Goal: Information Seeking & Learning: Check status

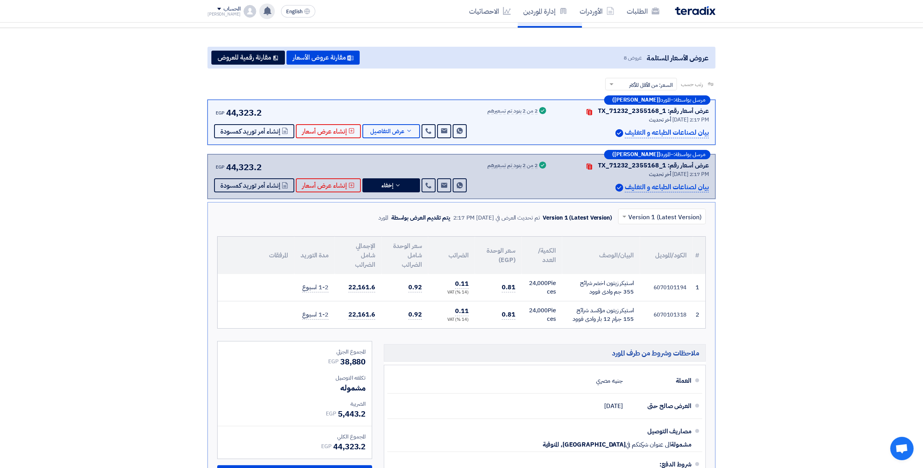
click at [263, 7] on icon at bounding box center [267, 11] width 9 height 9
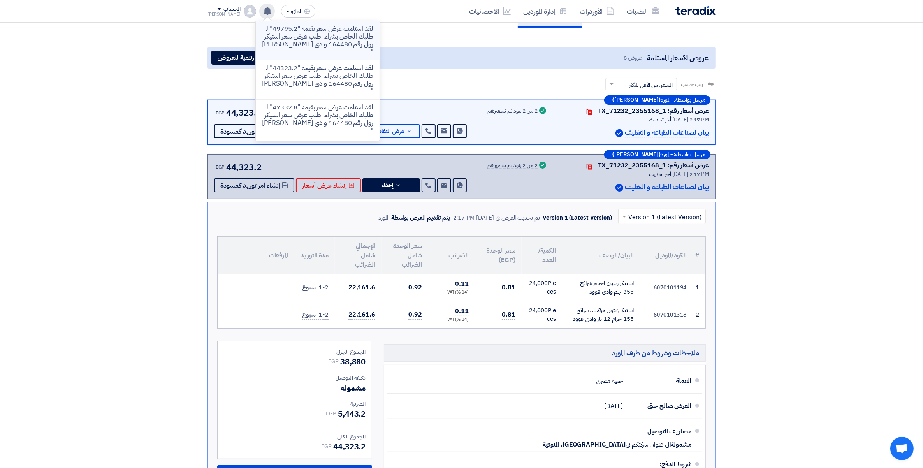
click at [312, 43] on p "لقد استلمت عرض سعر بقيمه "49795.2" لطلبك الخاص بشراء."طلب عرض سعر استيكر رول رق…" at bounding box center [317, 40] width 111 height 31
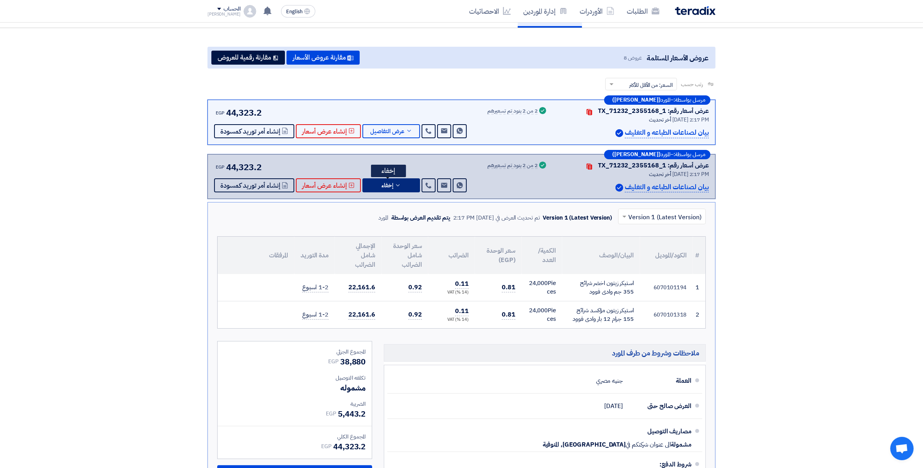
click at [399, 187] on button "إخفاء" at bounding box center [391, 185] width 58 height 14
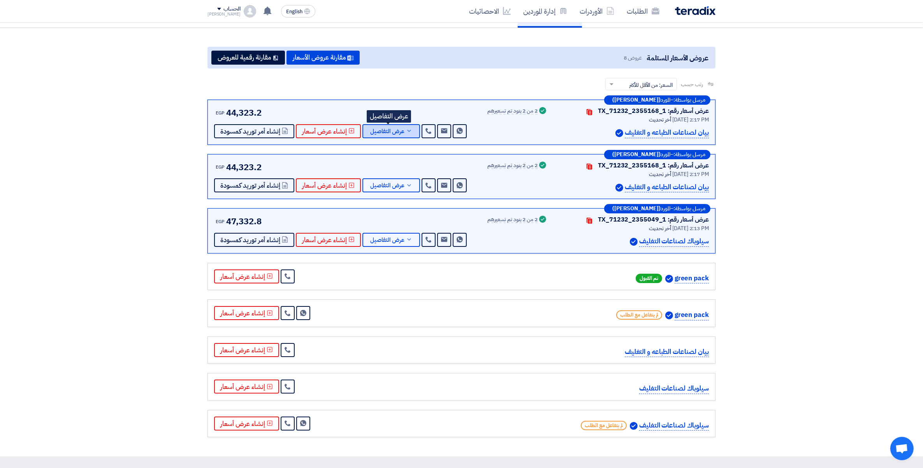
click at [392, 135] on button "عرض التفاصيل" at bounding box center [391, 131] width 58 height 14
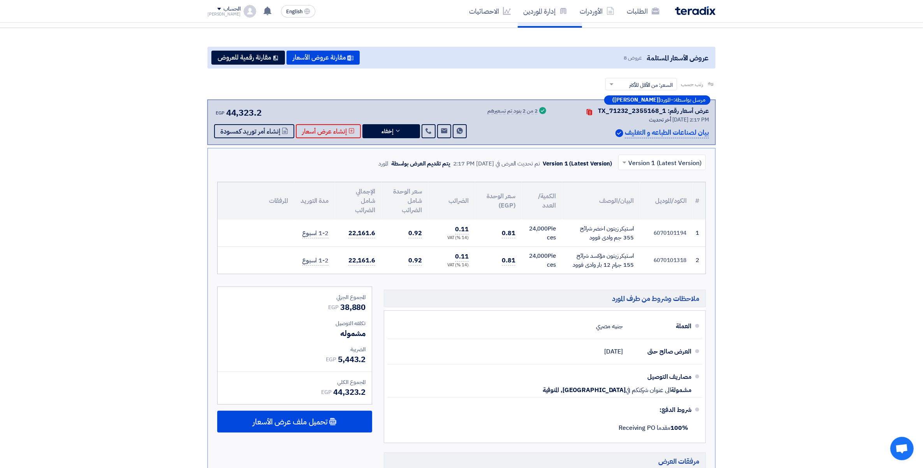
click at [667, 228] on td "6070101194" at bounding box center [666, 232] width 53 height 27
copy td "6070101194"
click at [670, 257] on td "6070101318" at bounding box center [666, 260] width 53 height 27
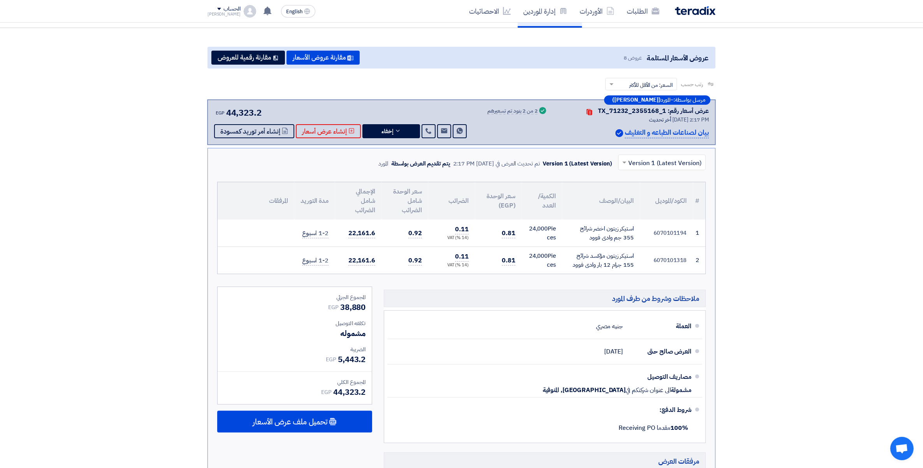
copy td "6070101318"
click at [402, 128] on button "إخفاء" at bounding box center [391, 131] width 58 height 14
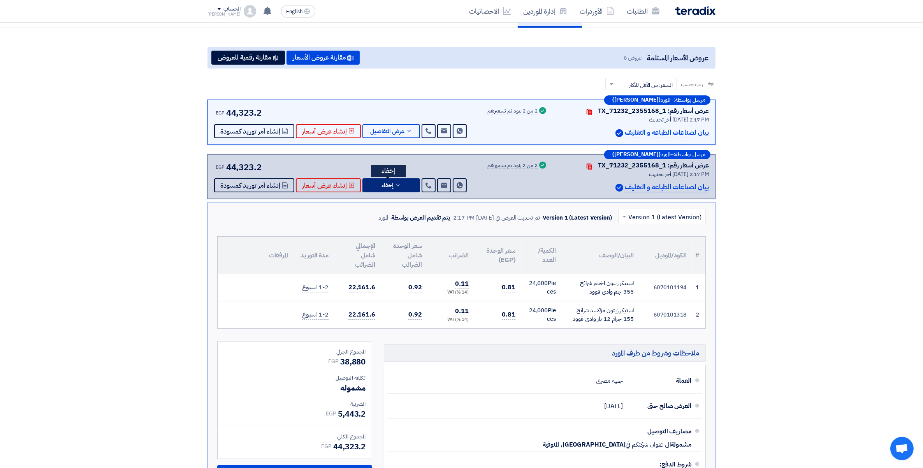
click at [404, 185] on button "إخفاء" at bounding box center [391, 185] width 58 height 14
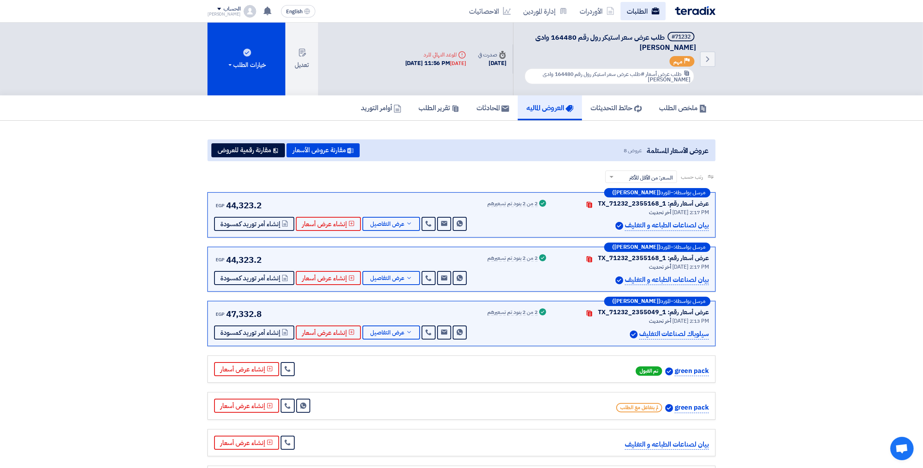
click at [646, 12] on link "الطلبات" at bounding box center [642, 11] width 45 height 18
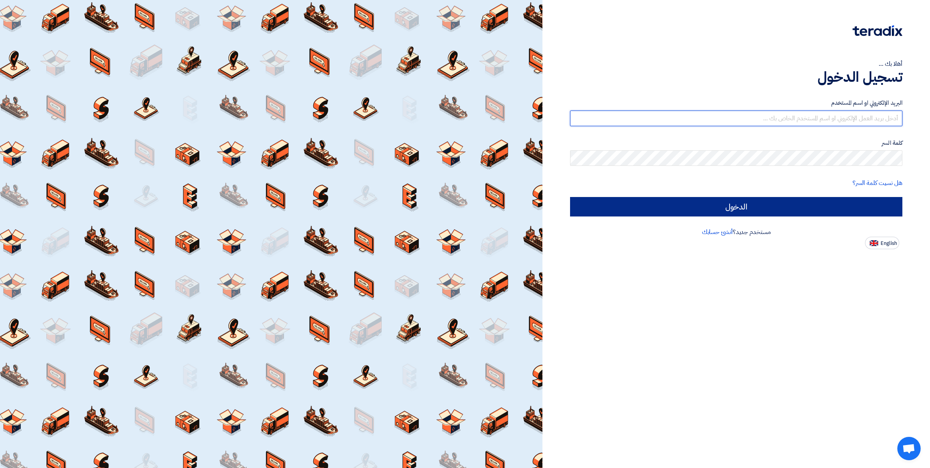
type input "ahmed.abdelnaby@wadigroup.com.eg"
click at [738, 203] on input "الدخول" at bounding box center [736, 206] width 332 height 19
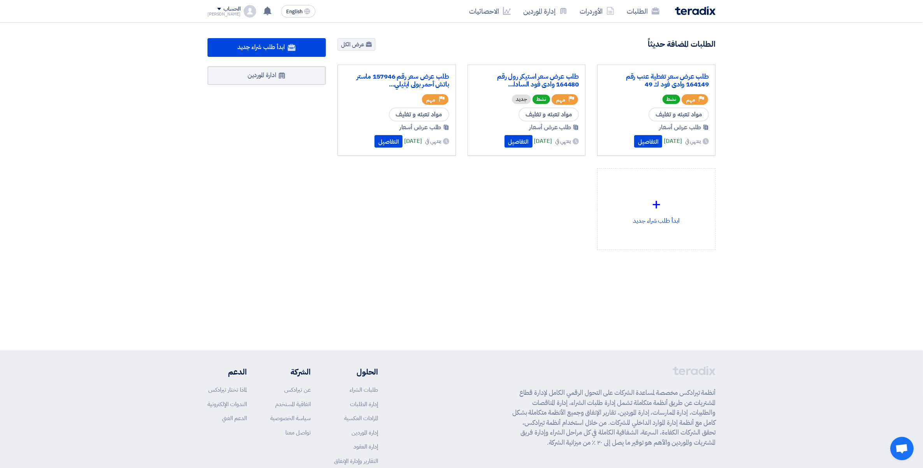
click at [351, 236] on div "طلب عرض سعر تغطية عنب رقم 164149 وادى فود ك 49 Priority مهم نشط مواد تعبئه و تغ…" at bounding box center [525, 164] width 389 height 198
click at [678, 75] on link "طلب عرض سعر تغطية عنب رقم 164149 وادى فود ك 49" at bounding box center [655, 81] width 105 height 16
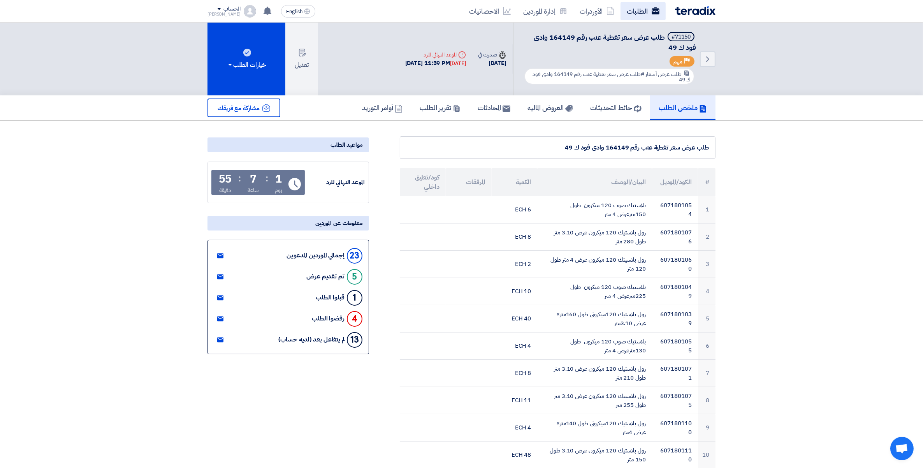
click at [642, 16] on link "الطلبات" at bounding box center [642, 11] width 45 height 18
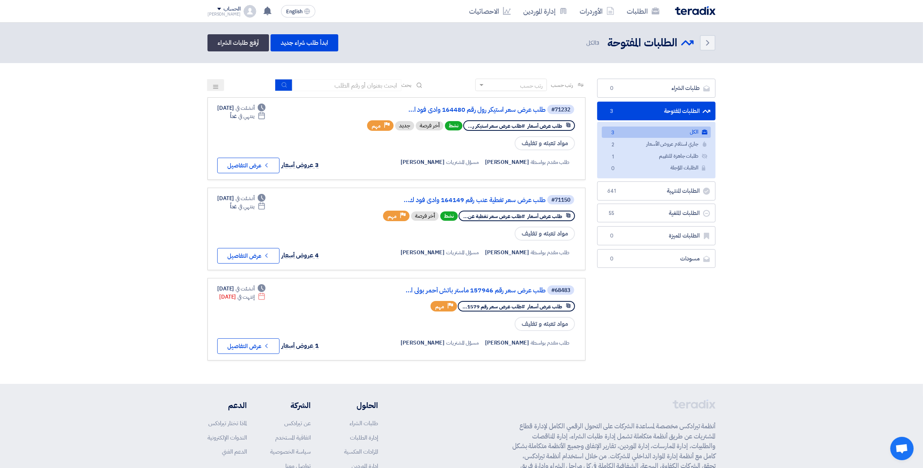
click at [88, 282] on section "طلبات الشراء طلبات الشراء 0 الطلبات المفتوحة الطلبات المفتوحة 3 الكل الكل 3 جار…" at bounding box center [461, 223] width 923 height 321
click at [488, 110] on link "طلب عرض سعر استيكر رول رقم 164480 وادى فود ا..." at bounding box center [468, 109] width 156 height 7
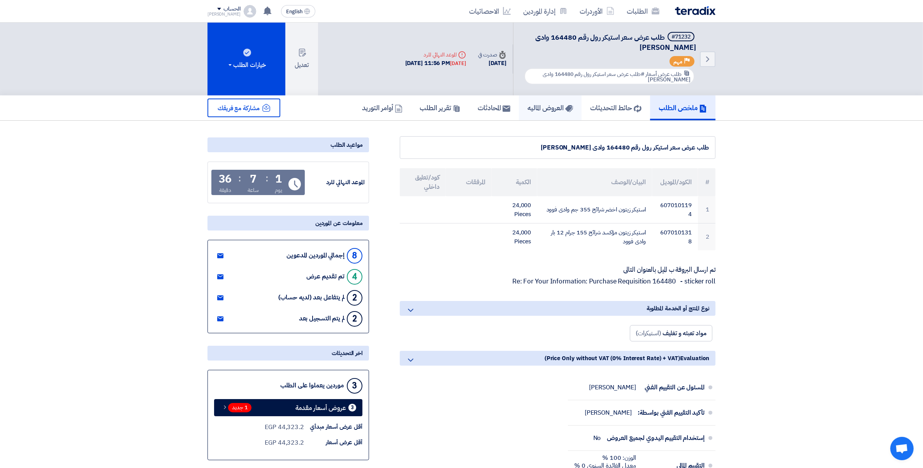
click at [537, 110] on h5 "العروض الماليه" at bounding box center [550, 107] width 46 height 9
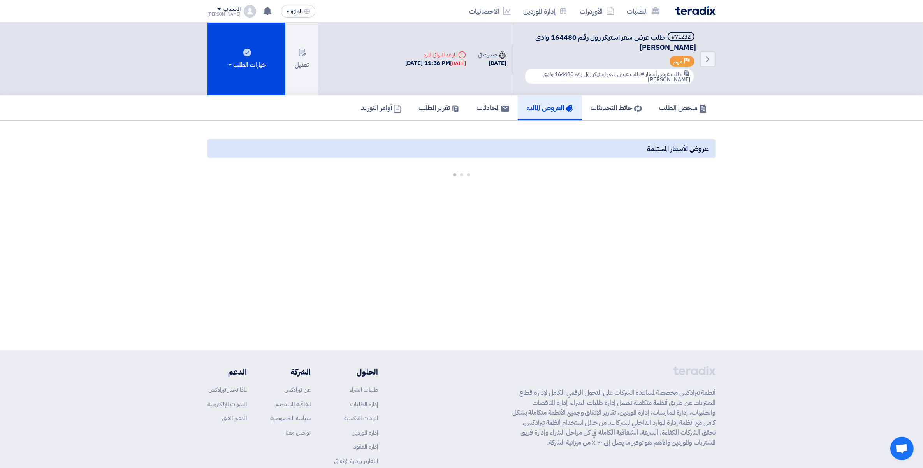
click at [203, 220] on div "Back #71232 طلب عرض سعر استيكر رول رقم 164480 وادى فود السادات Priority مهم طلب…" at bounding box center [461, 187] width 923 height 328
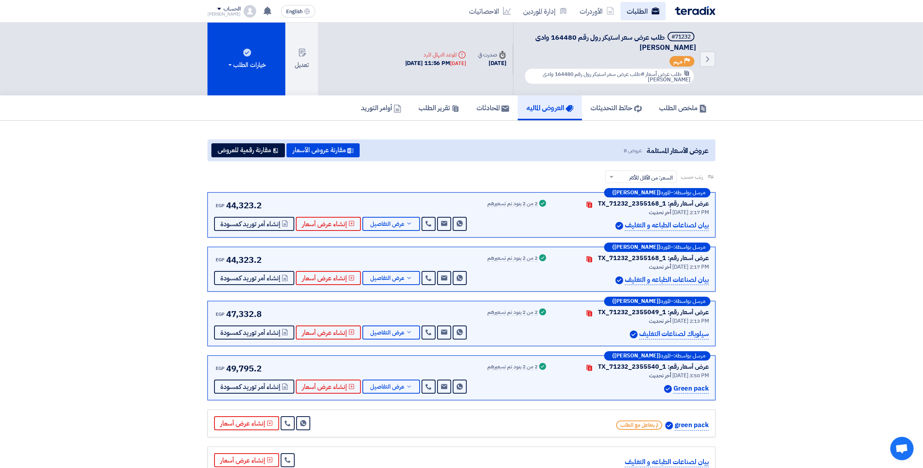
click at [644, 14] on link "الطلبات" at bounding box center [642, 11] width 45 height 18
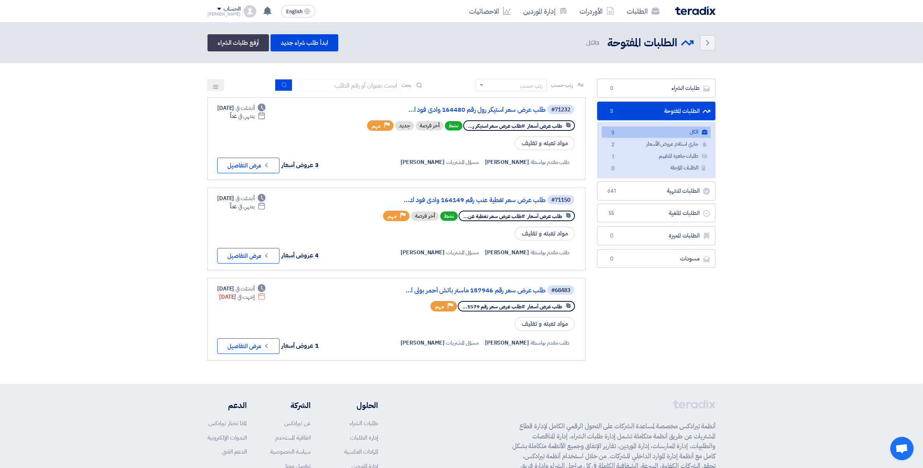
click at [777, 220] on section "طلبات الشراء طلبات الشراء 0 الطلبات المفتوحة الطلبات المفتوحة 3 الكل الكل 3 جار…" at bounding box center [461, 223] width 923 height 321
click at [484, 111] on link "طلب عرض سعر استيكر رول رقم 164480 وادى فود ا..." at bounding box center [468, 109] width 156 height 7
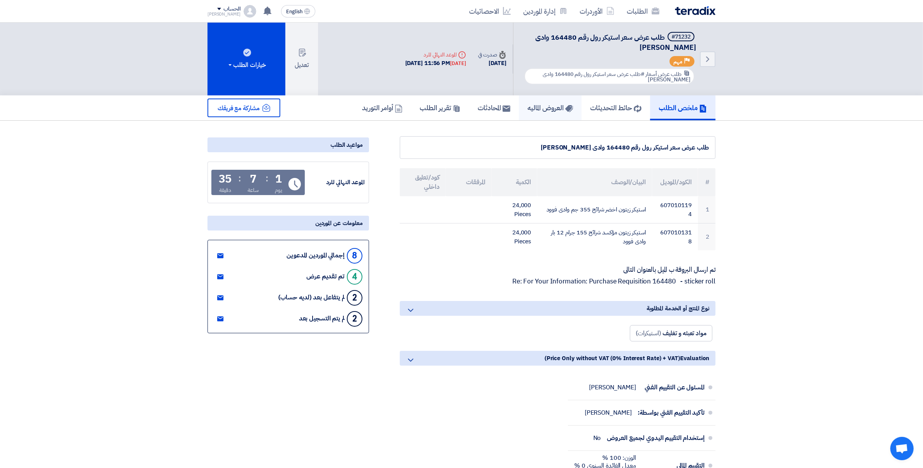
click at [533, 109] on h5 "العروض الماليه" at bounding box center [550, 107] width 46 height 9
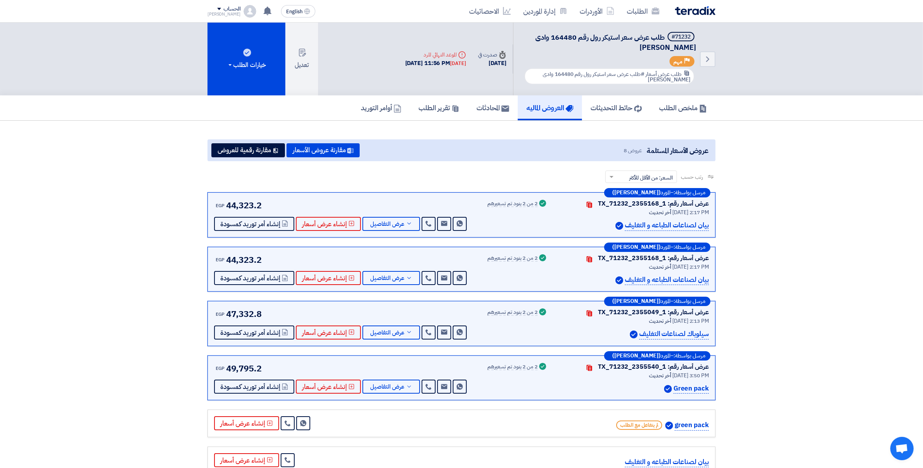
click at [239, 206] on span "44,323.2" at bounding box center [243, 205] width 35 height 13
copy div "44,323.2 Send Message Send Message"
click at [637, 12] on link "الطلبات" at bounding box center [642, 11] width 45 height 18
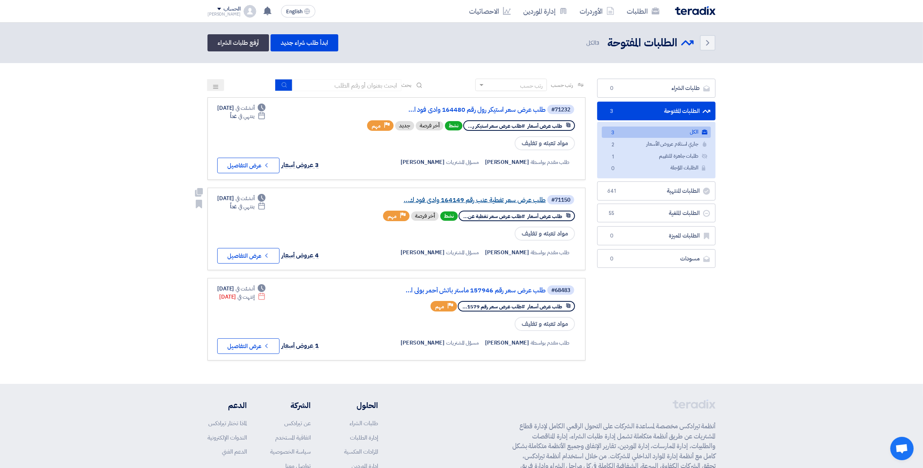
click at [495, 199] on link "طلب عرض سعر تغطية عنب رقم 164149 وادى فود ك..." at bounding box center [468, 199] width 156 height 7
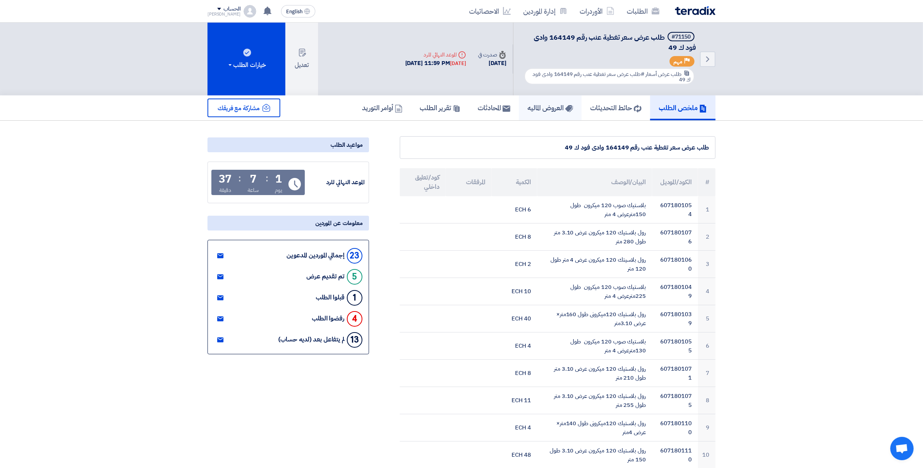
click at [531, 106] on h5 "العروض الماليه" at bounding box center [550, 107] width 46 height 9
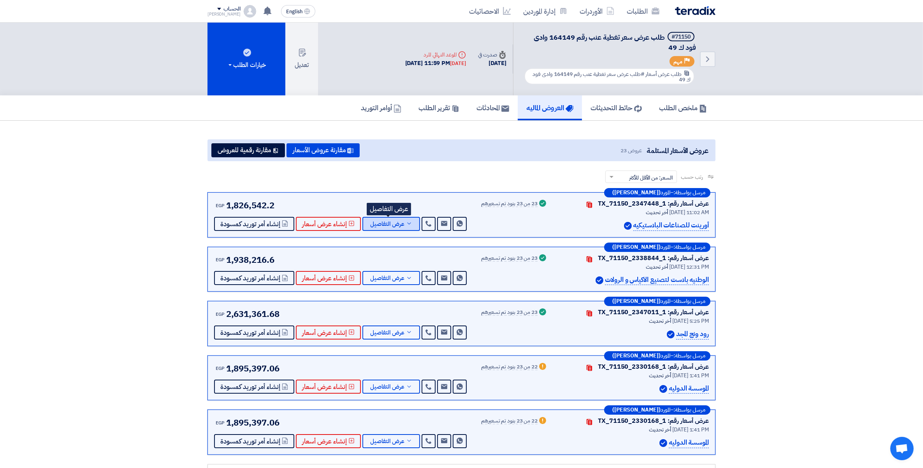
click at [394, 223] on span "عرض التفاصيل" at bounding box center [387, 224] width 34 height 6
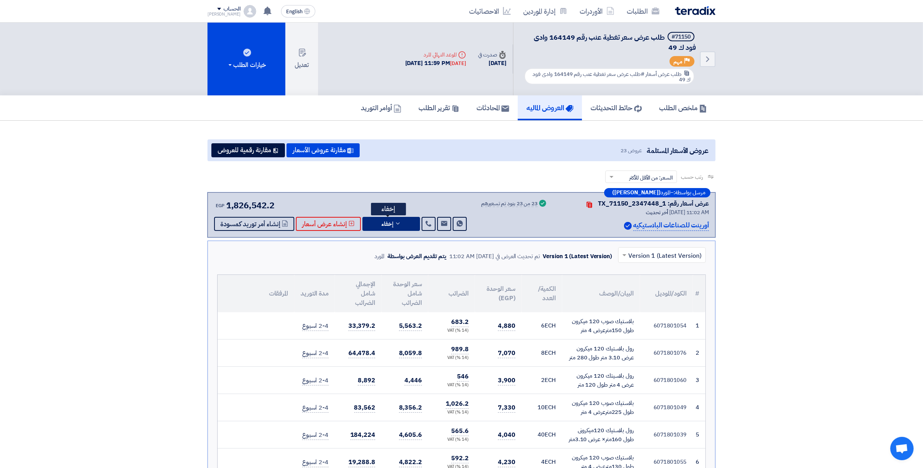
click at [395, 223] on icon at bounding box center [398, 223] width 6 height 6
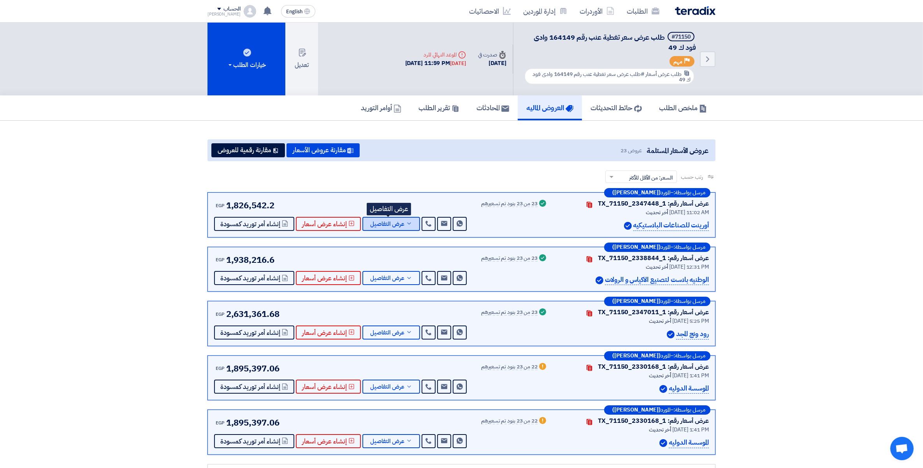
click at [400, 221] on span "عرض التفاصيل" at bounding box center [387, 224] width 34 height 6
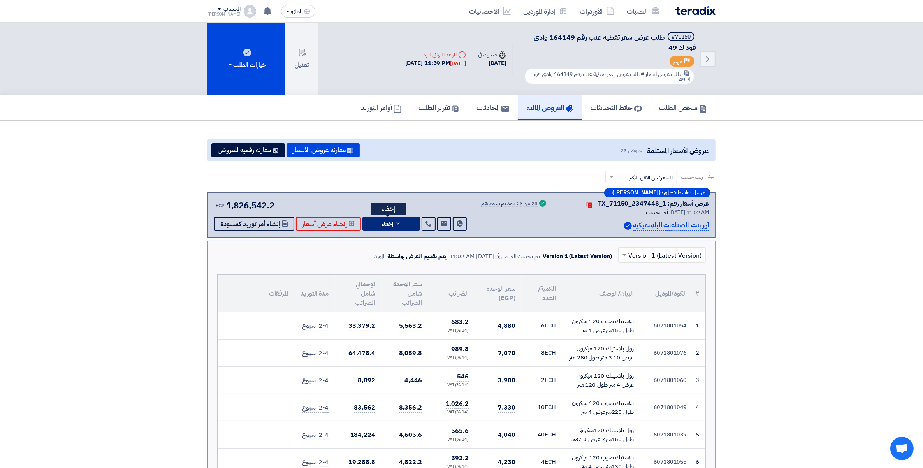
click at [400, 221] on button "إخفاء" at bounding box center [391, 224] width 58 height 14
